Goal: Check status: Check status

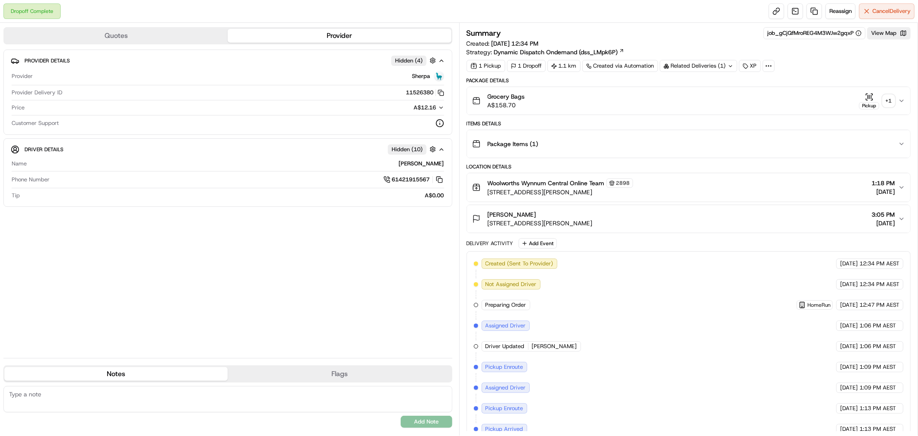
click at [889, 97] on div "+ 1" at bounding box center [889, 101] width 12 height 12
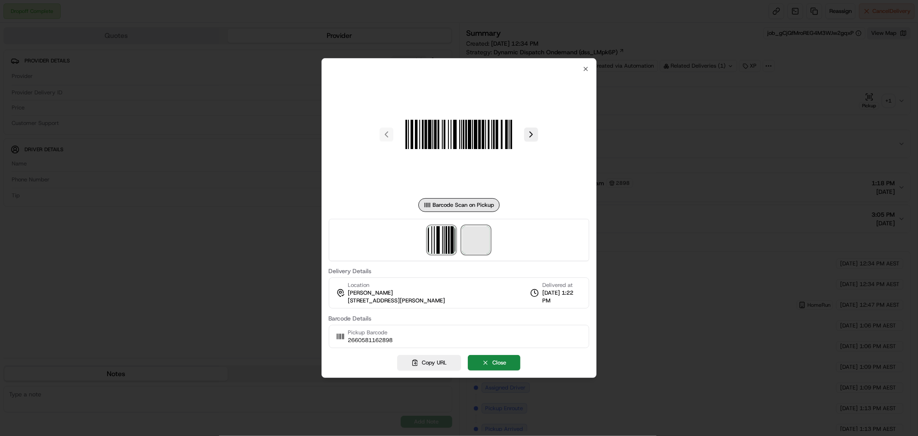
click at [472, 237] on span at bounding box center [476, 240] width 28 height 28
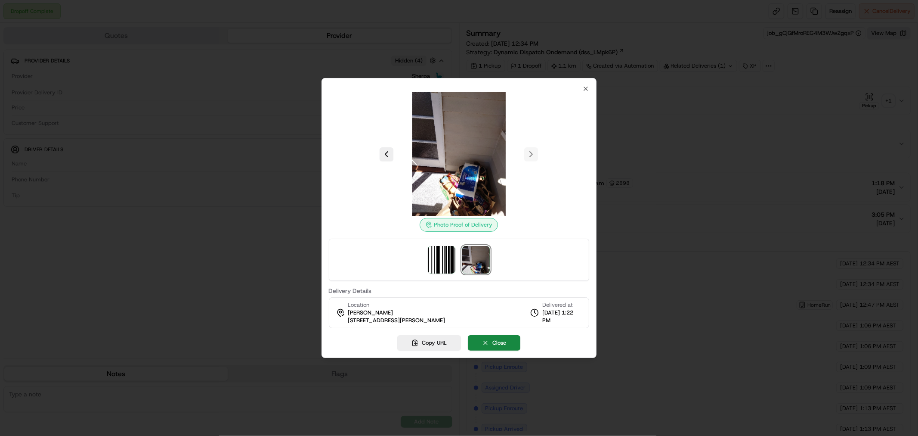
drag, startPoint x: 459, startPoint y: 320, endPoint x: 345, endPoint y: 320, distance: 113.6
click at [345, 320] on div "Location [PERSON_NAME] [STREET_ADDRESS][PERSON_NAME], AU Delivered at [DATE] 1:…" at bounding box center [459, 312] width 261 height 31
drag, startPoint x: 362, startPoint y: 320, endPoint x: 226, endPoint y: 82, distance: 273.7
click at [273, 112] on div at bounding box center [459, 218] width 918 height 436
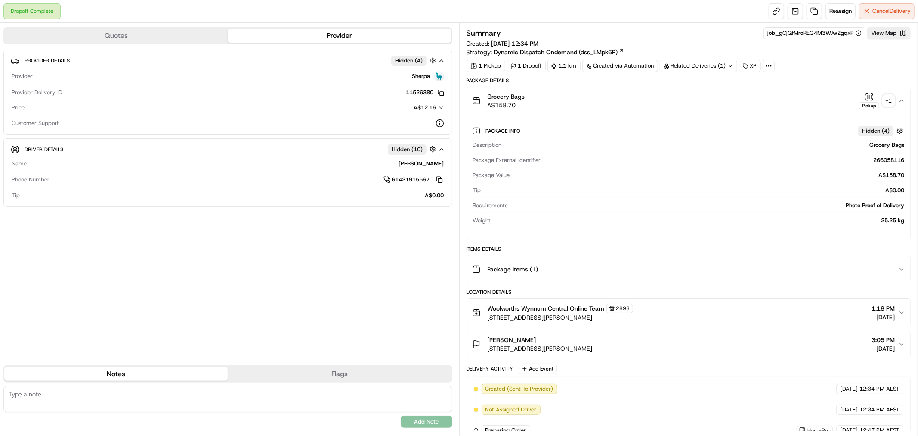
click at [888, 99] on div "+ 1" at bounding box center [889, 101] width 12 height 12
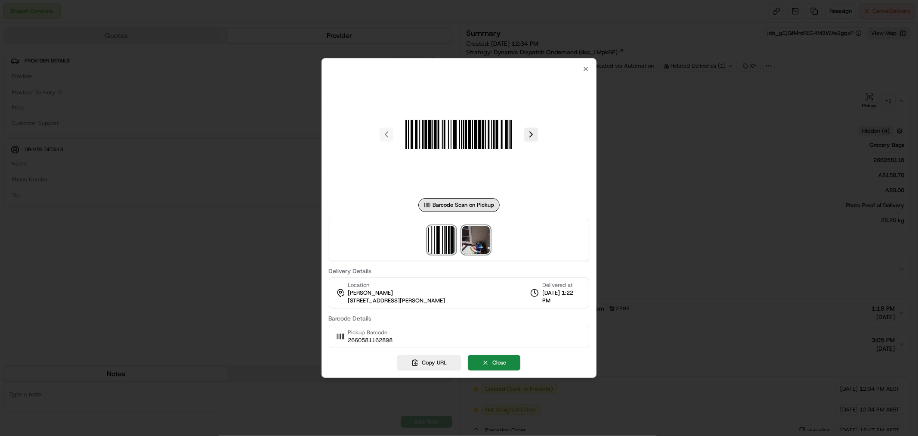
click at [482, 240] on img at bounding box center [476, 240] width 28 height 28
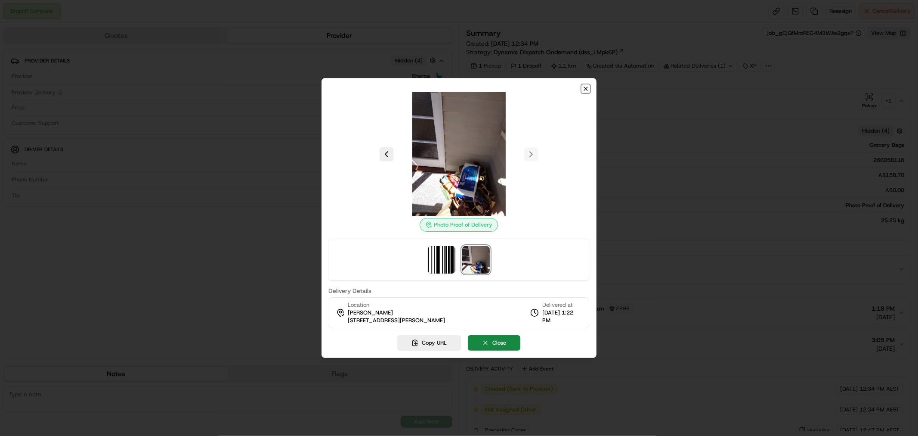
click at [584, 88] on icon "button" at bounding box center [585, 88] width 7 height 7
